Goal: Find specific page/section: Find specific page/section

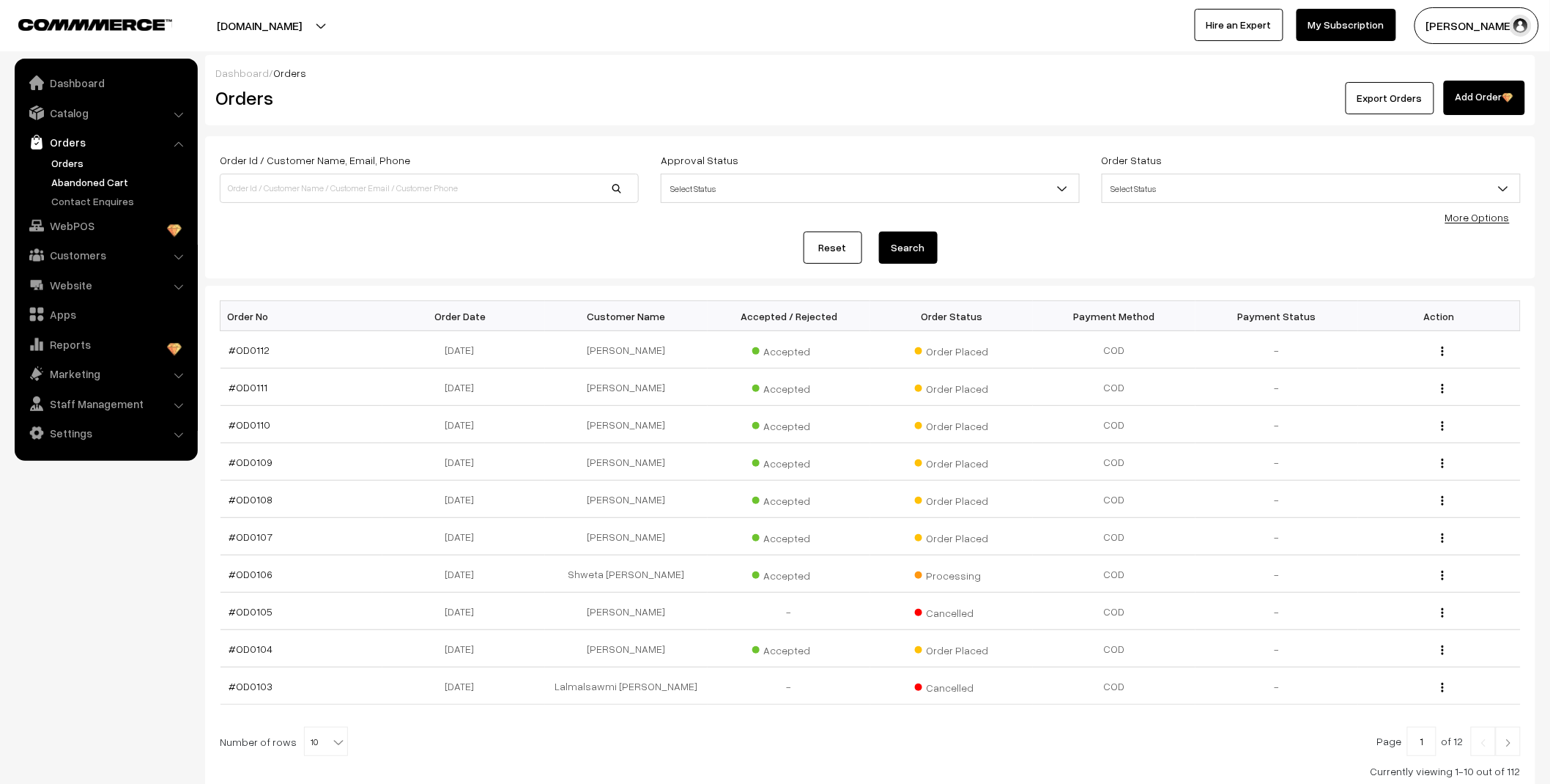
click at [116, 181] on link "Abandoned Cart" at bounding box center [120, 181] width 145 height 15
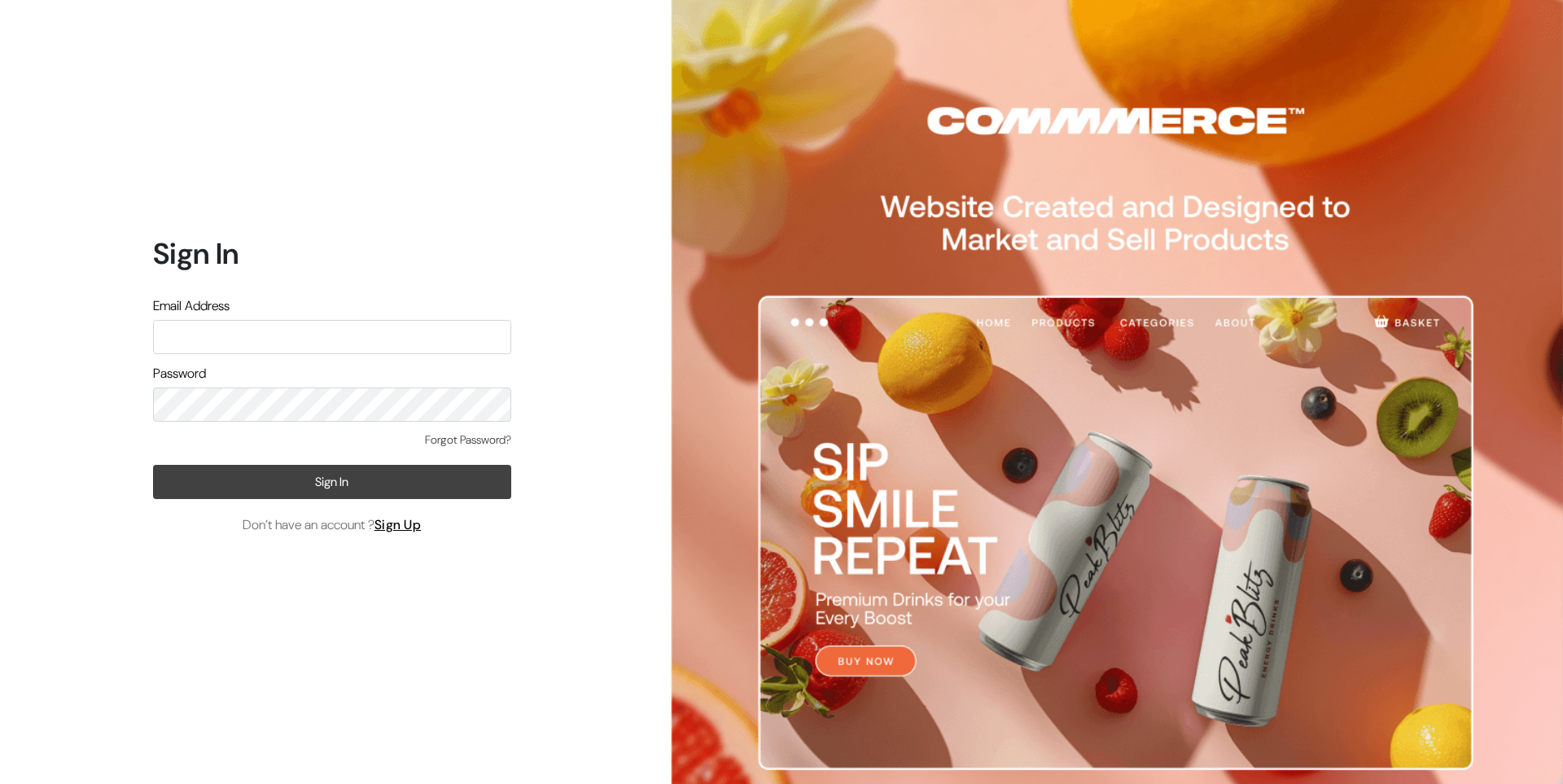
type input "Ecomservicesmumbai@gmail.com"
click at [352, 479] on button "Sign In" at bounding box center [331, 481] width 358 height 34
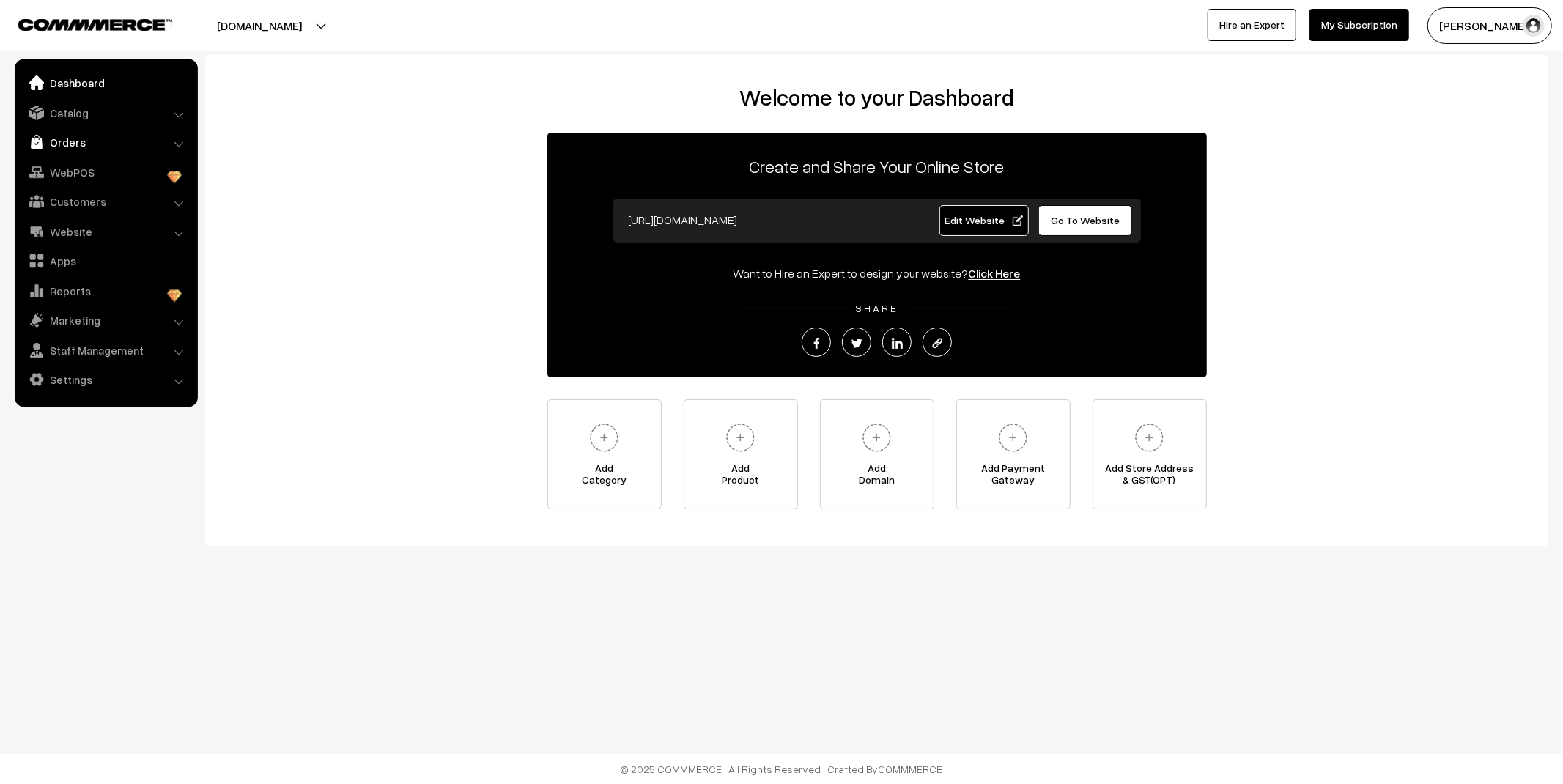
click at [98, 148] on link "Orders" at bounding box center [106, 141] width 174 height 26
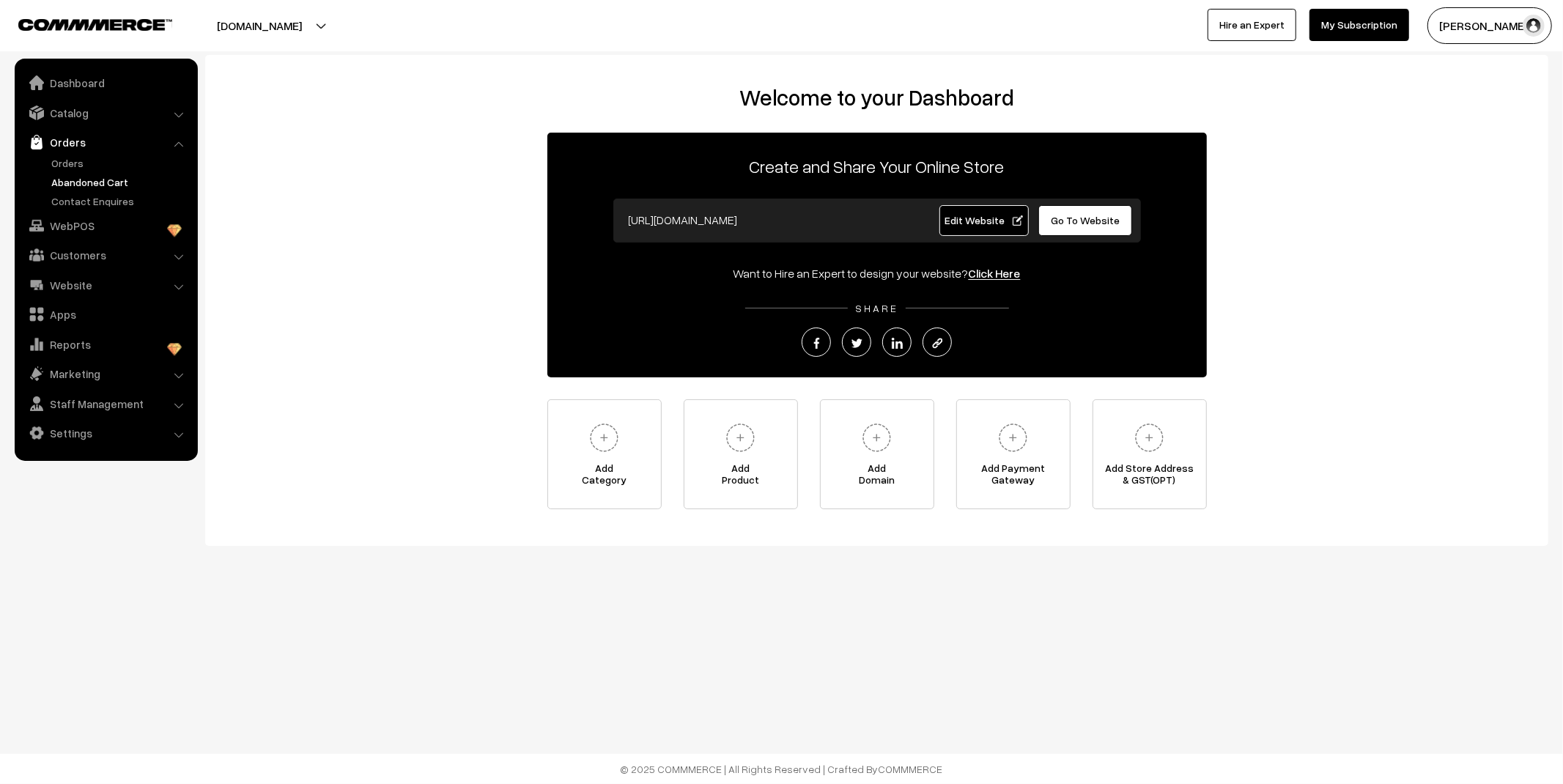
click at [83, 177] on link "Abandoned Cart" at bounding box center [120, 181] width 145 height 15
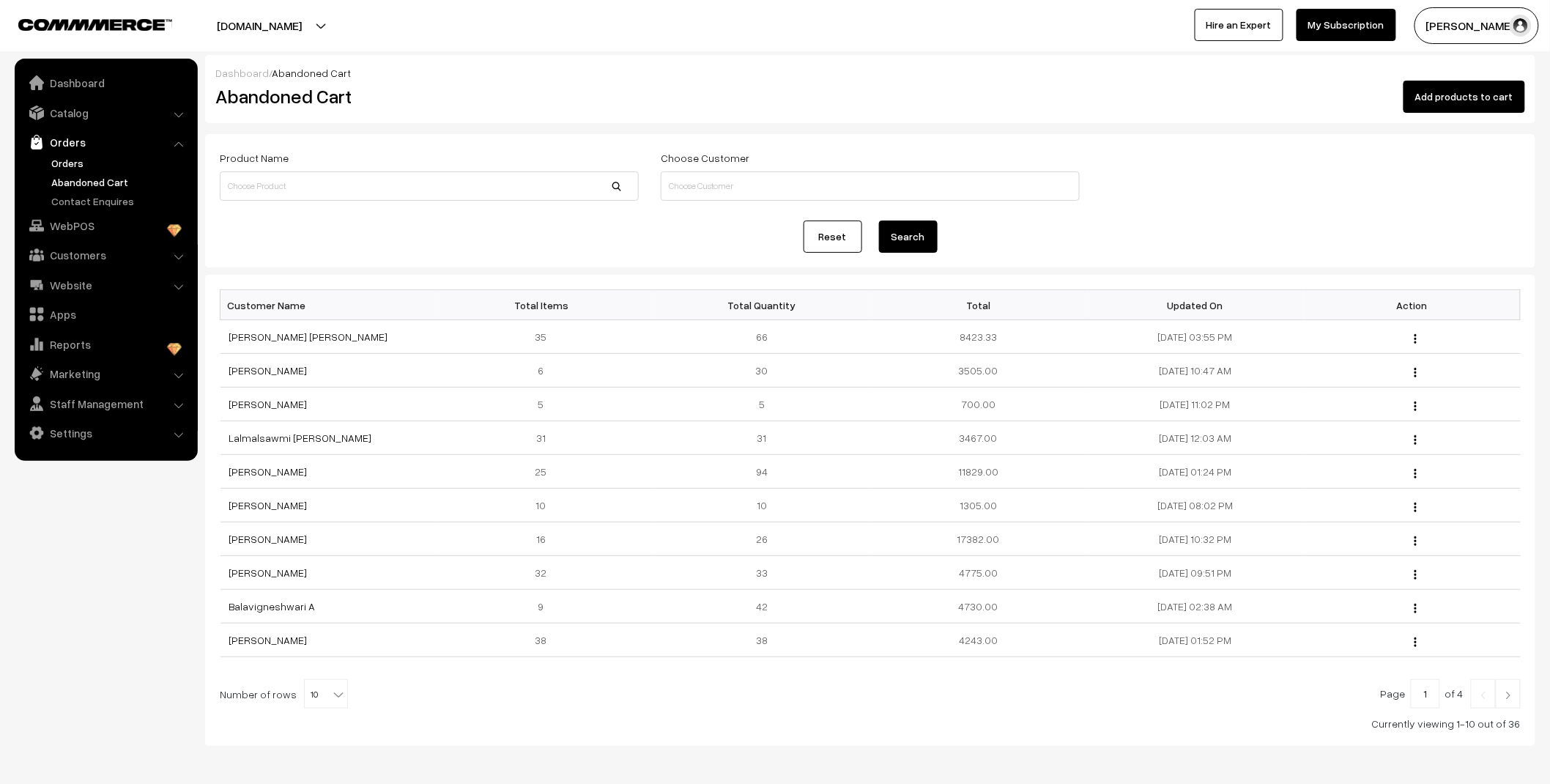
click at [59, 163] on link "Orders" at bounding box center [120, 162] width 145 height 15
